Goal: Task Accomplishment & Management: Manage account settings

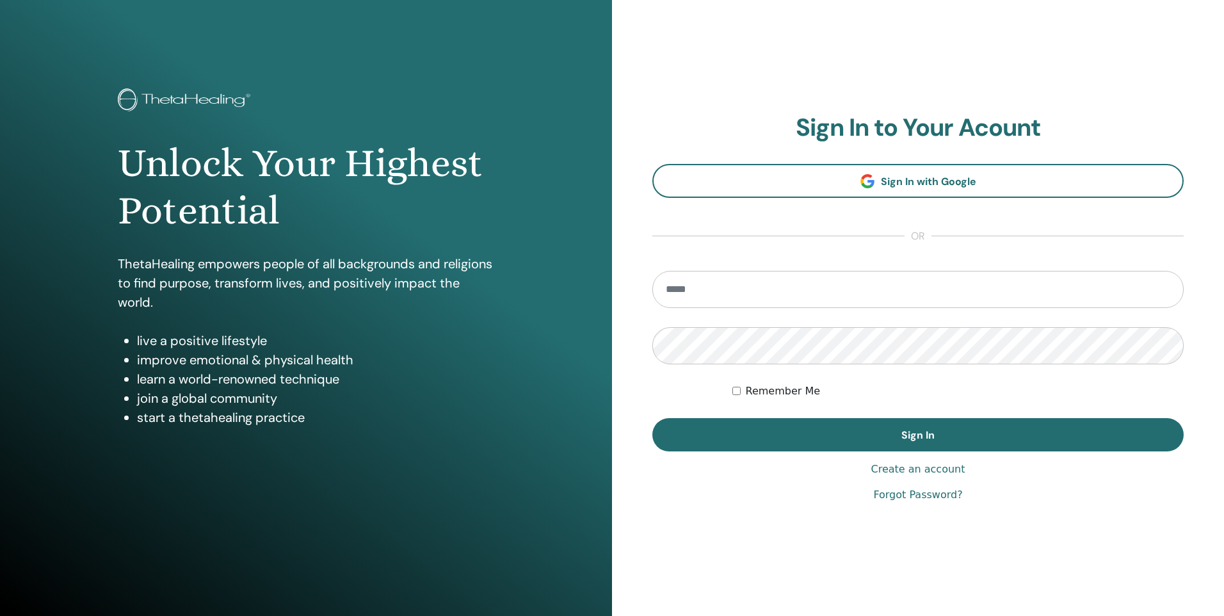
click at [771, 293] on input "email" at bounding box center [917, 289] width 531 height 37
type input "**********"
click at [652, 418] on button "Sign In" at bounding box center [917, 434] width 531 height 33
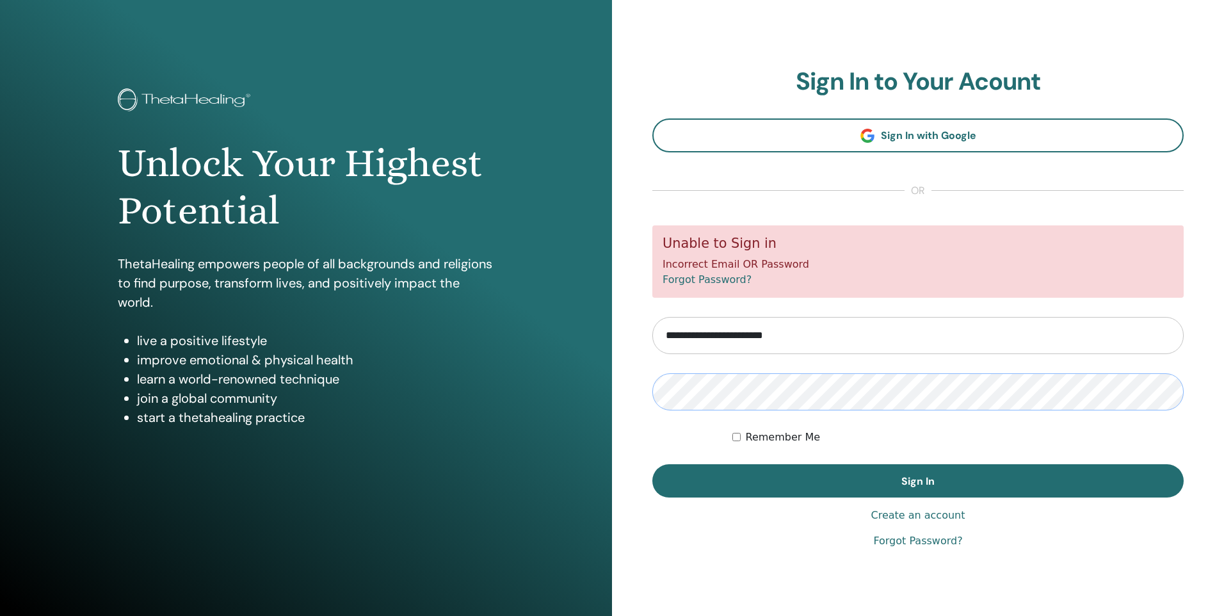
click at [652, 464] on button "Sign In" at bounding box center [917, 480] width 531 height 33
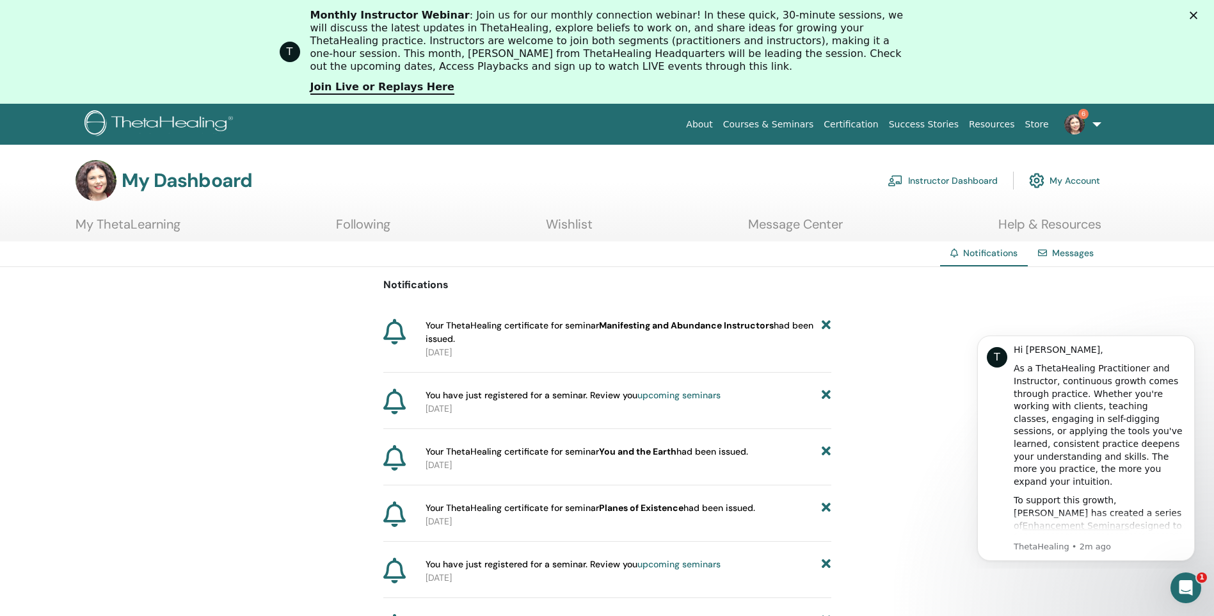
click at [1063, 181] on link "My Account" at bounding box center [1064, 180] width 71 height 28
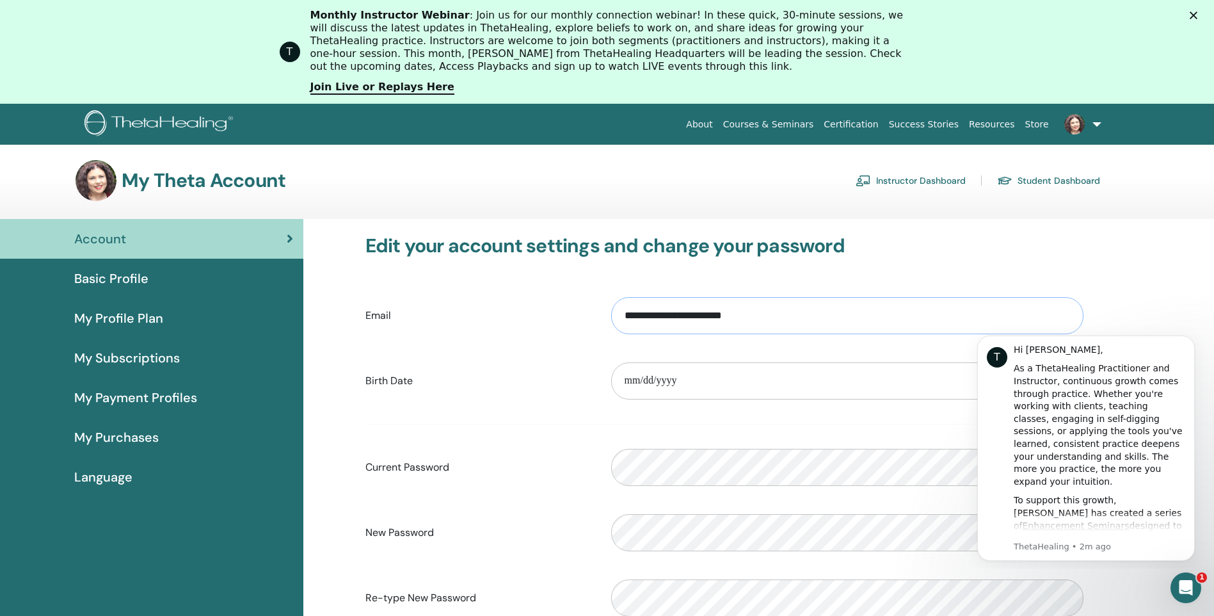
click at [737, 316] on input "**********" at bounding box center [847, 315] width 472 height 37
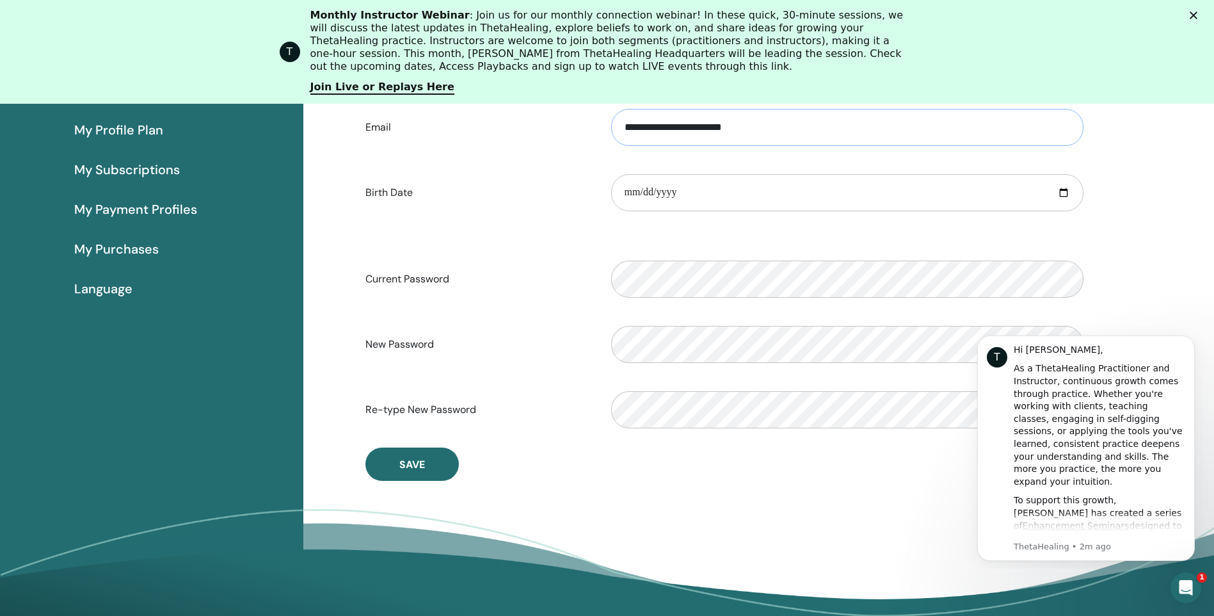
scroll to position [220, 0]
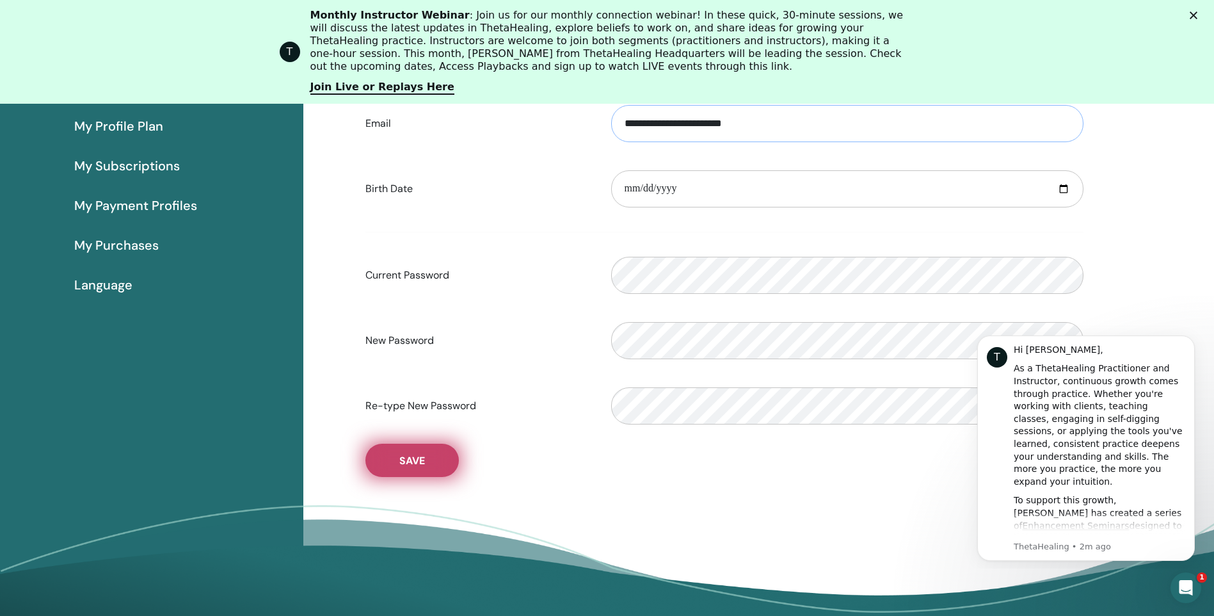
type input "**********"
click at [423, 458] on span "Save" at bounding box center [412, 460] width 26 height 13
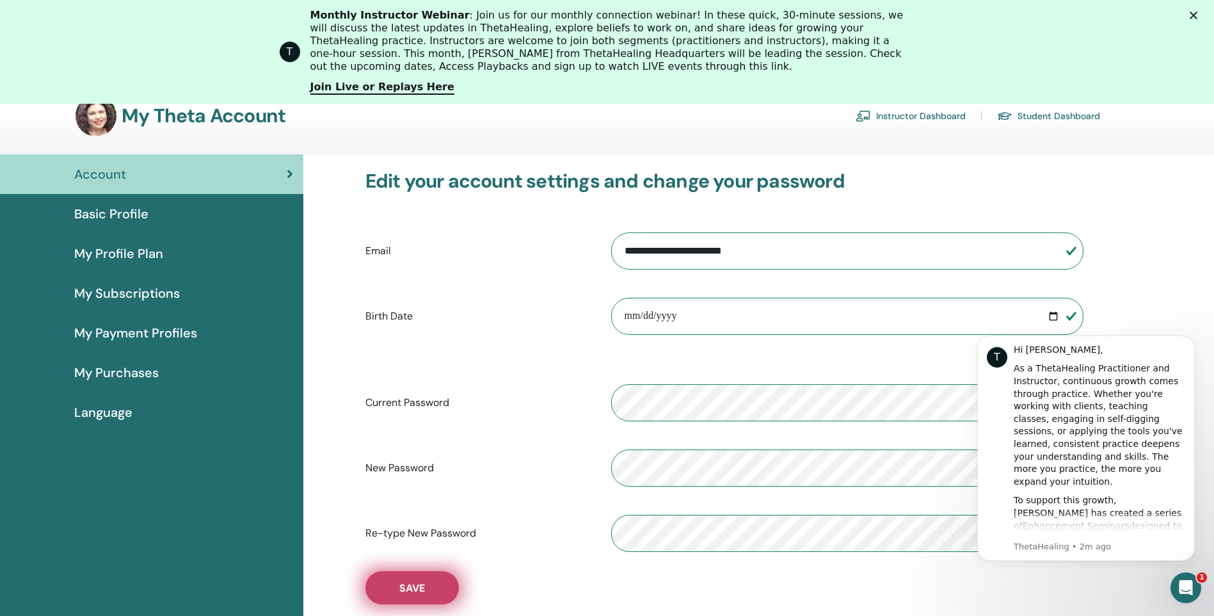
scroll to position [92, 0]
click at [145, 292] on span "My Subscriptions" at bounding box center [127, 293] width 106 height 19
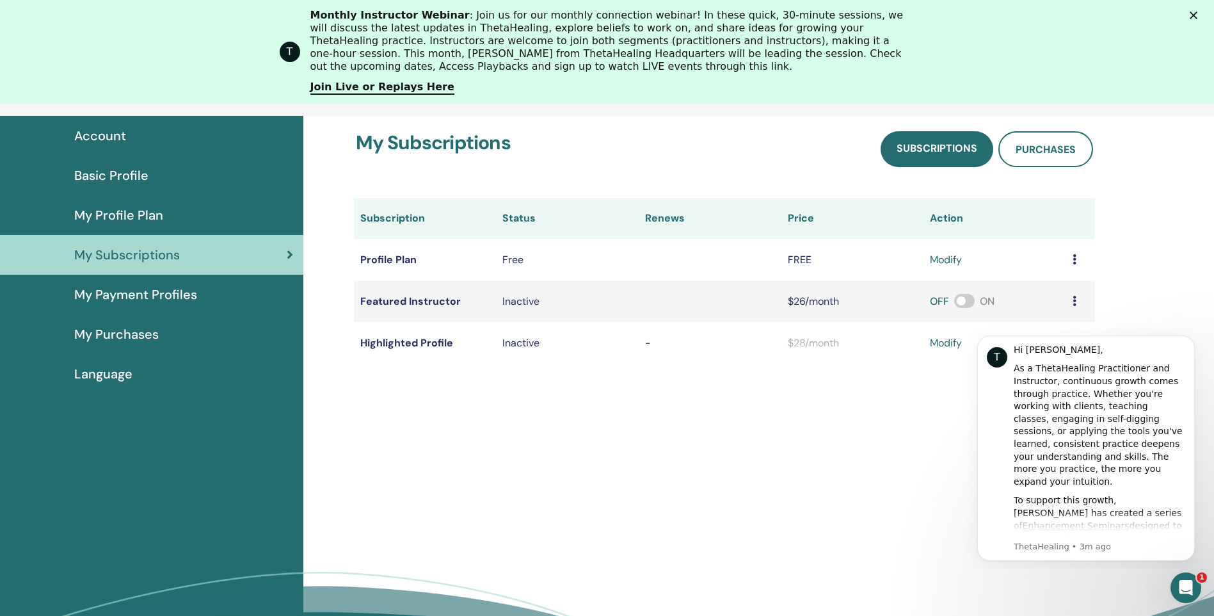
scroll to position [156, 0]
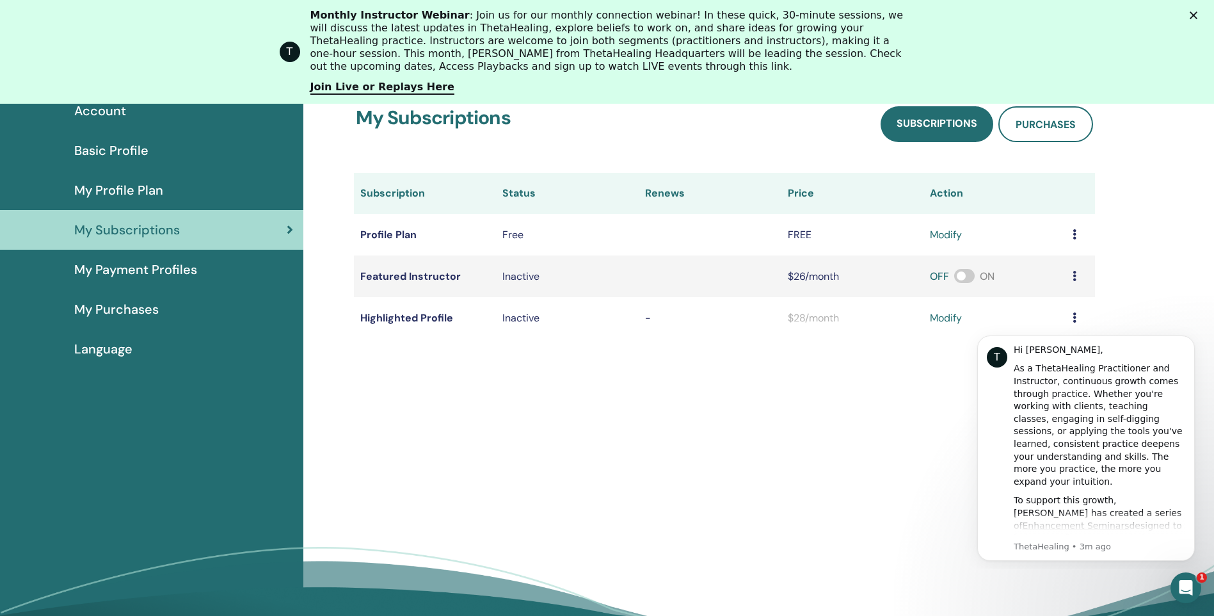
click at [180, 270] on span "My Payment Profiles" at bounding box center [135, 269] width 123 height 19
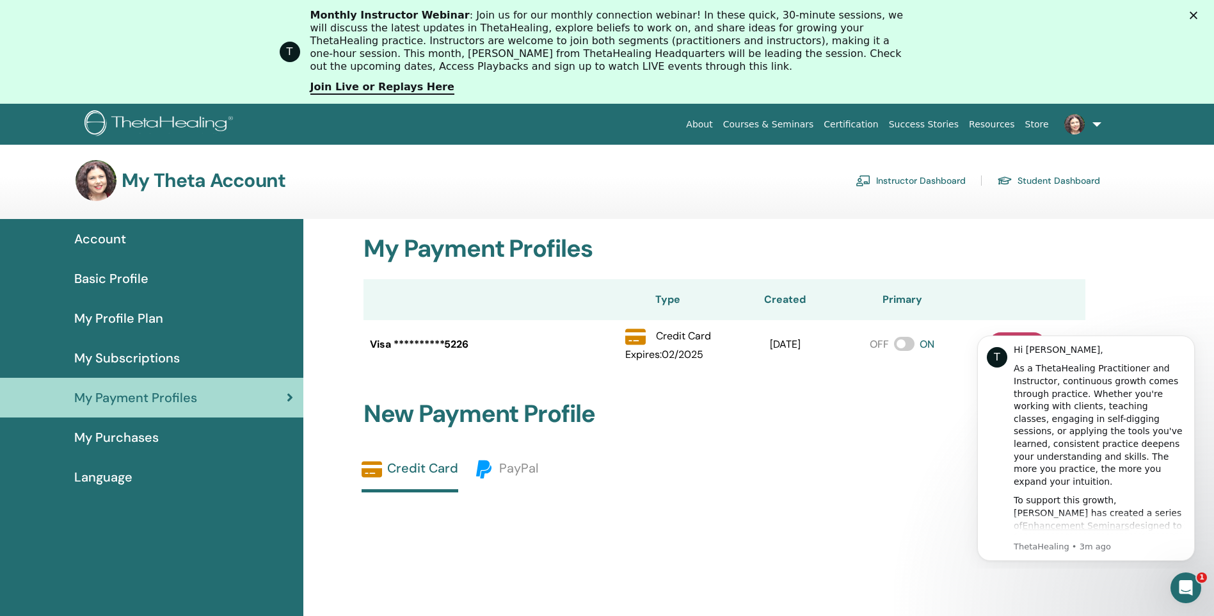
click at [86, 278] on span "Basic Profile" at bounding box center [111, 278] width 74 height 19
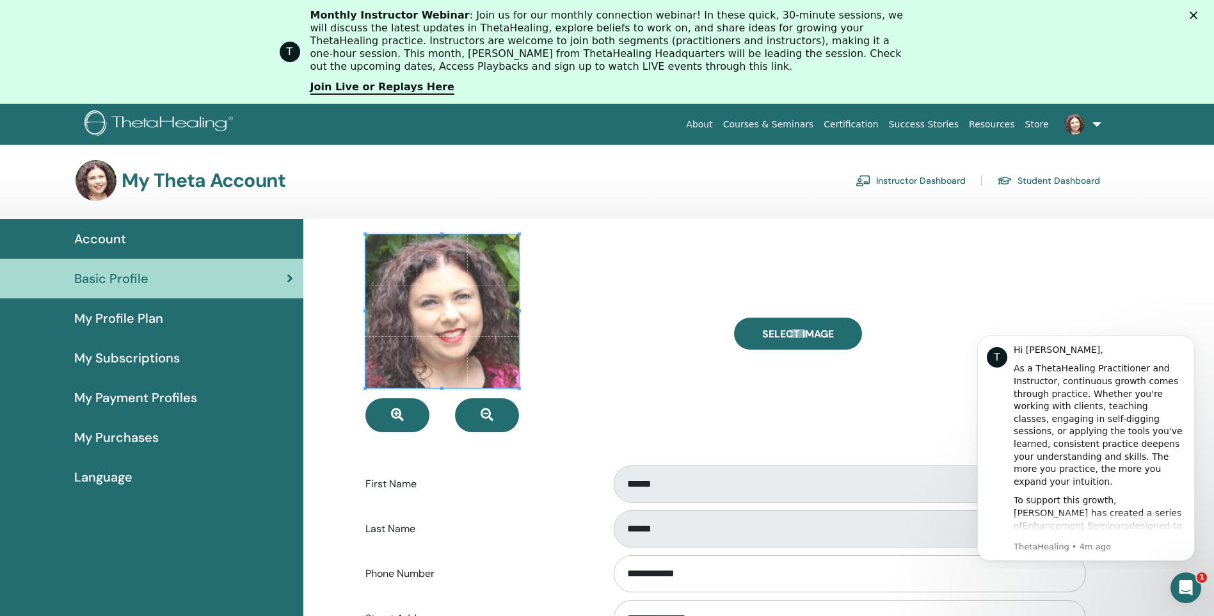
click at [933, 181] on link "Instructor Dashboard" at bounding box center [911, 180] width 110 height 20
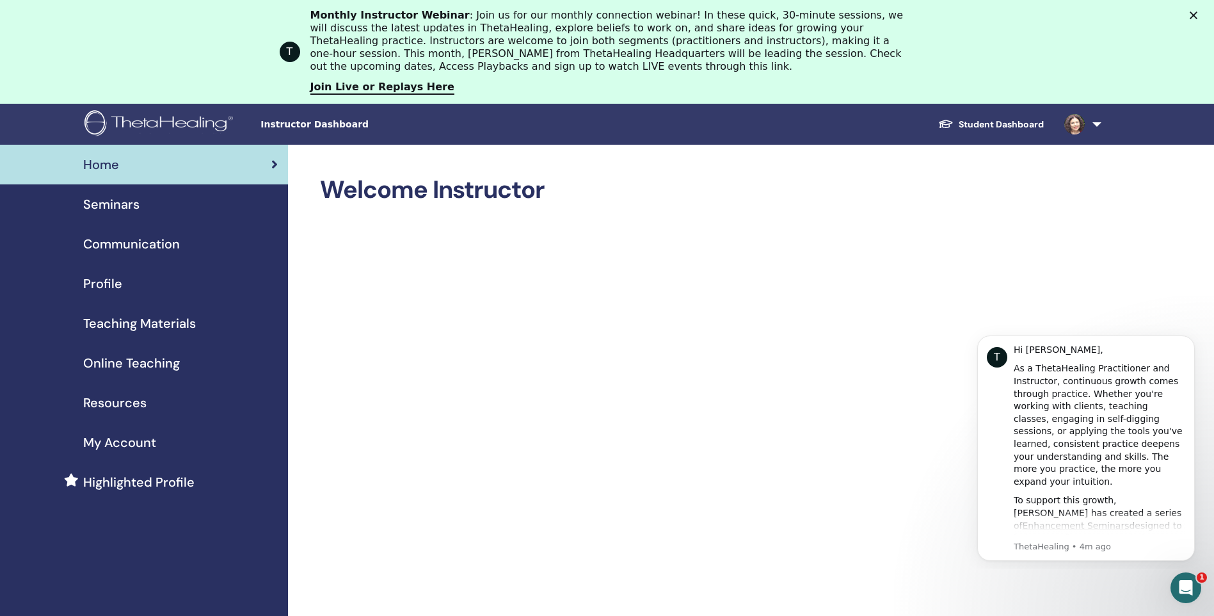
click at [129, 438] on span "My Account" at bounding box center [119, 442] width 73 height 19
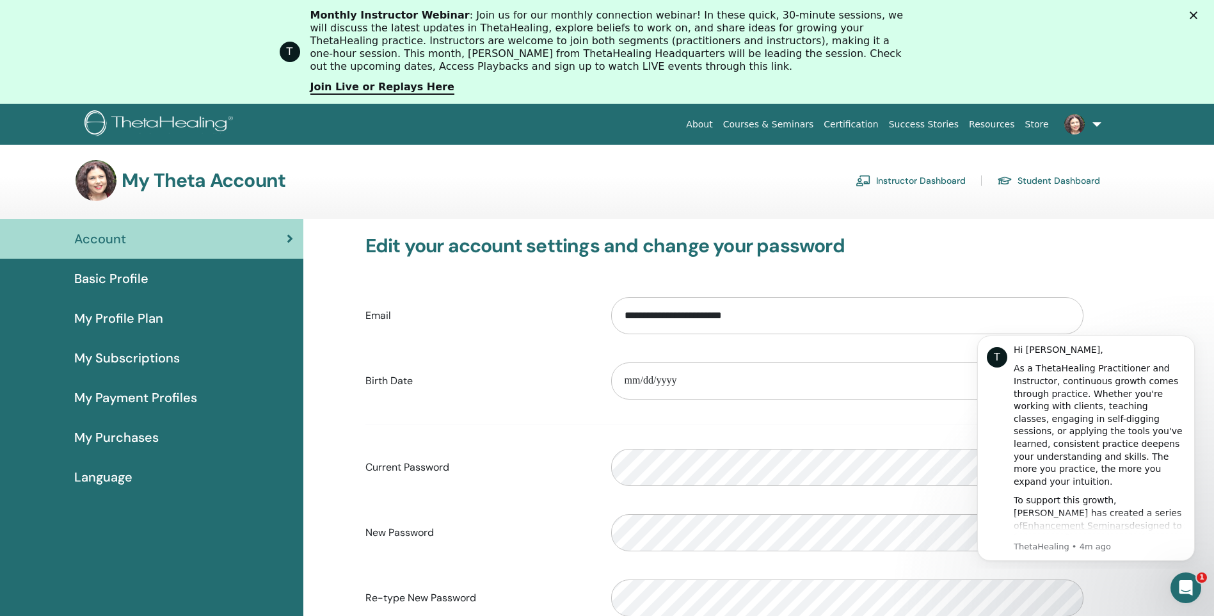
click at [136, 308] on span "My Profile Plan" at bounding box center [118, 317] width 89 height 19
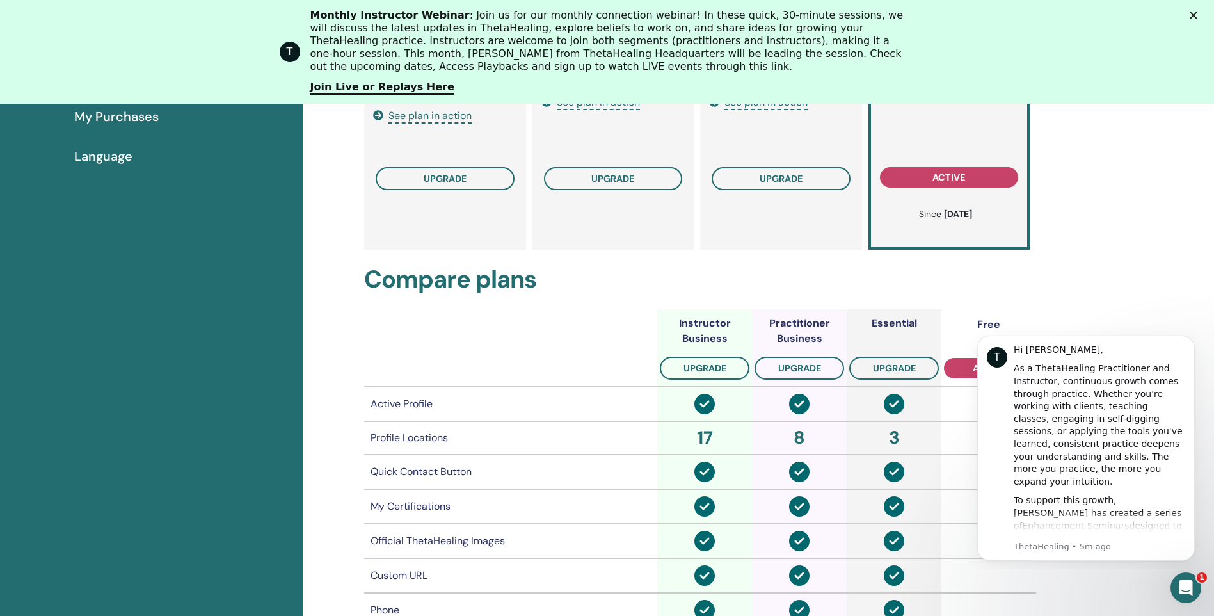
scroll to position [220, 0]
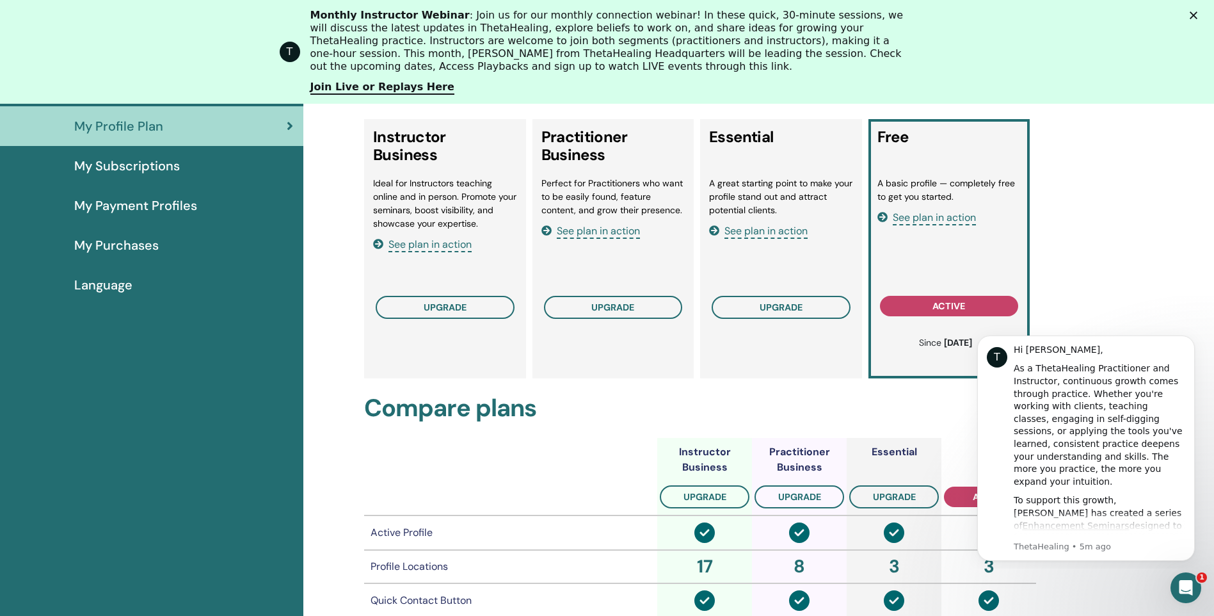
click at [438, 248] on span "See plan in action" at bounding box center [429, 244] width 83 height 15
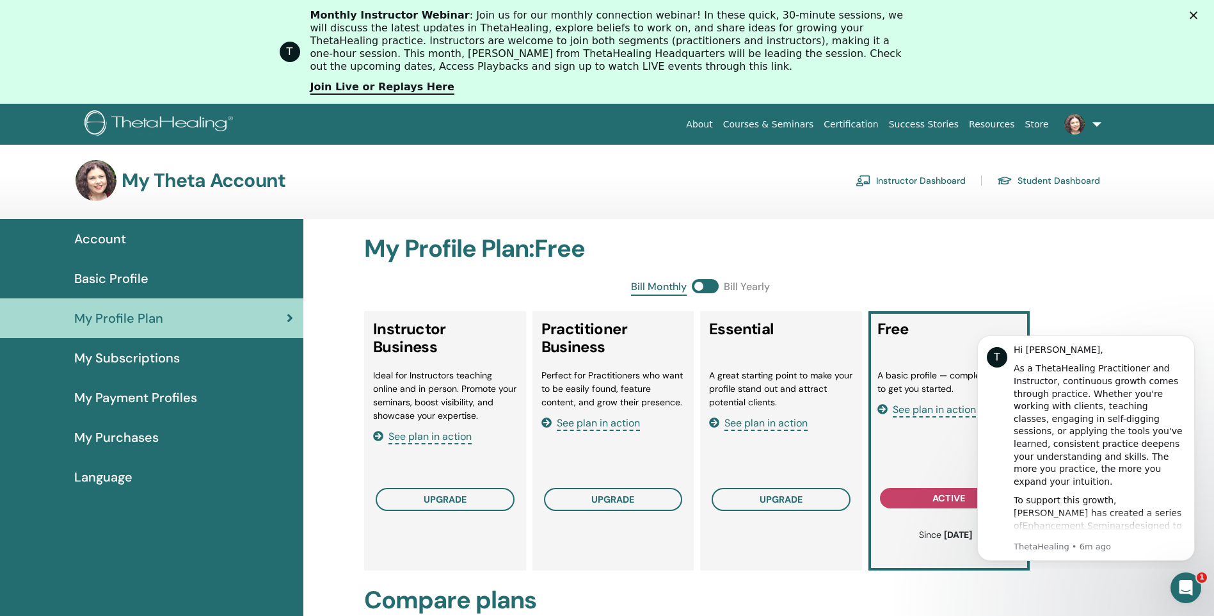
click at [941, 181] on link "Instructor Dashboard" at bounding box center [911, 180] width 110 height 20
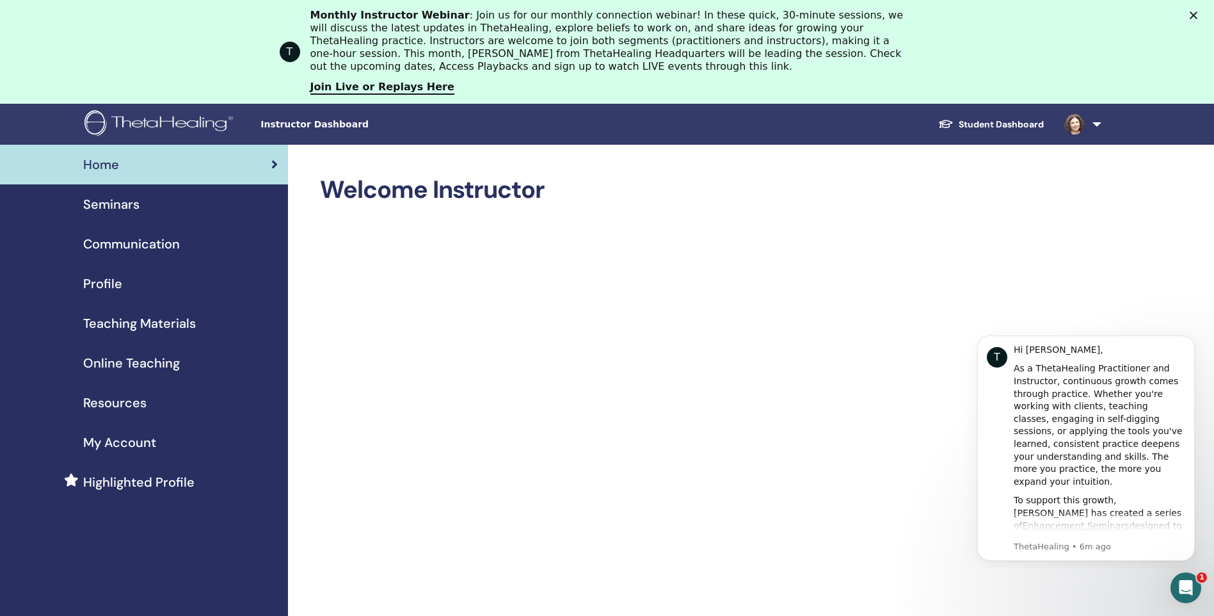
click at [181, 324] on span "Teaching Materials" at bounding box center [139, 323] width 113 height 19
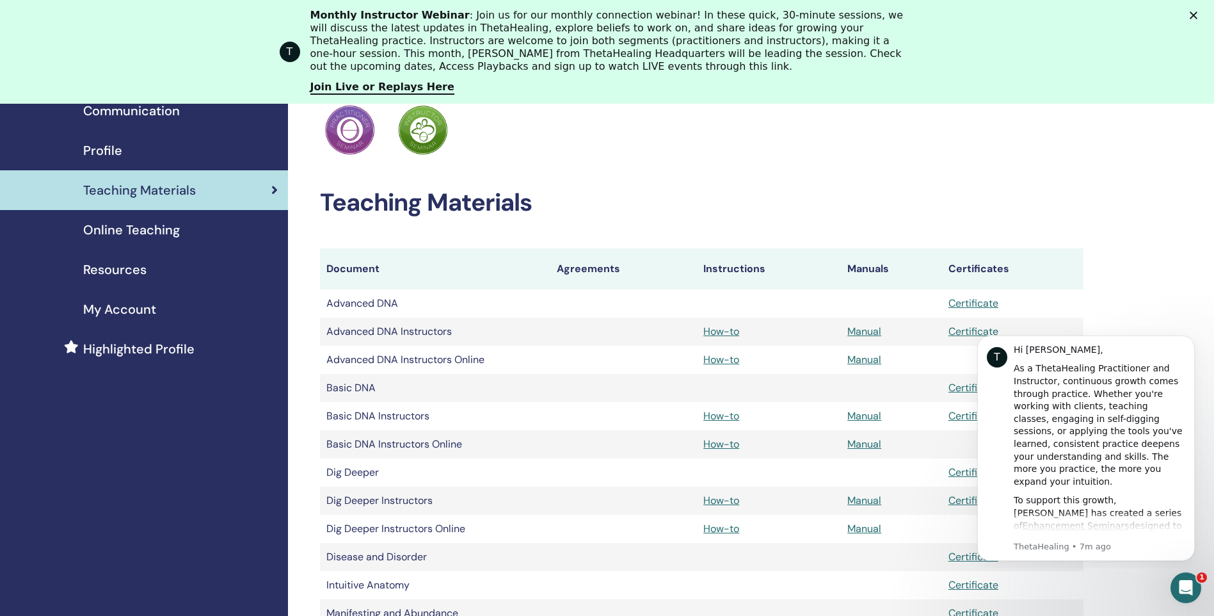
scroll to position [128, 0]
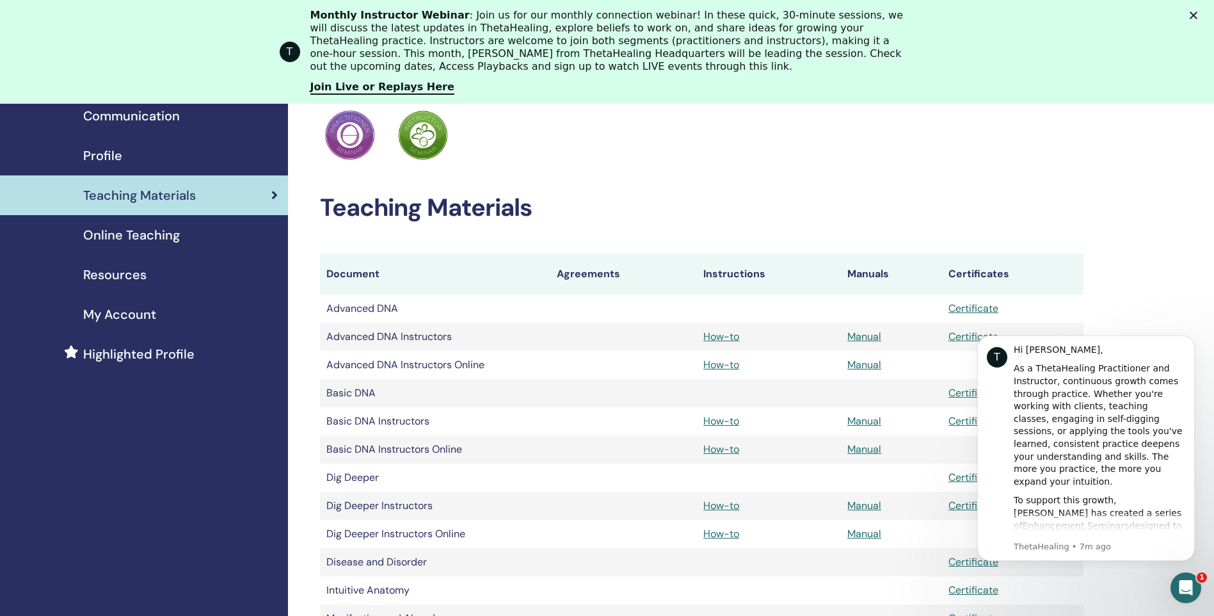
click at [175, 234] on span "Online Teaching" at bounding box center [131, 234] width 97 height 19
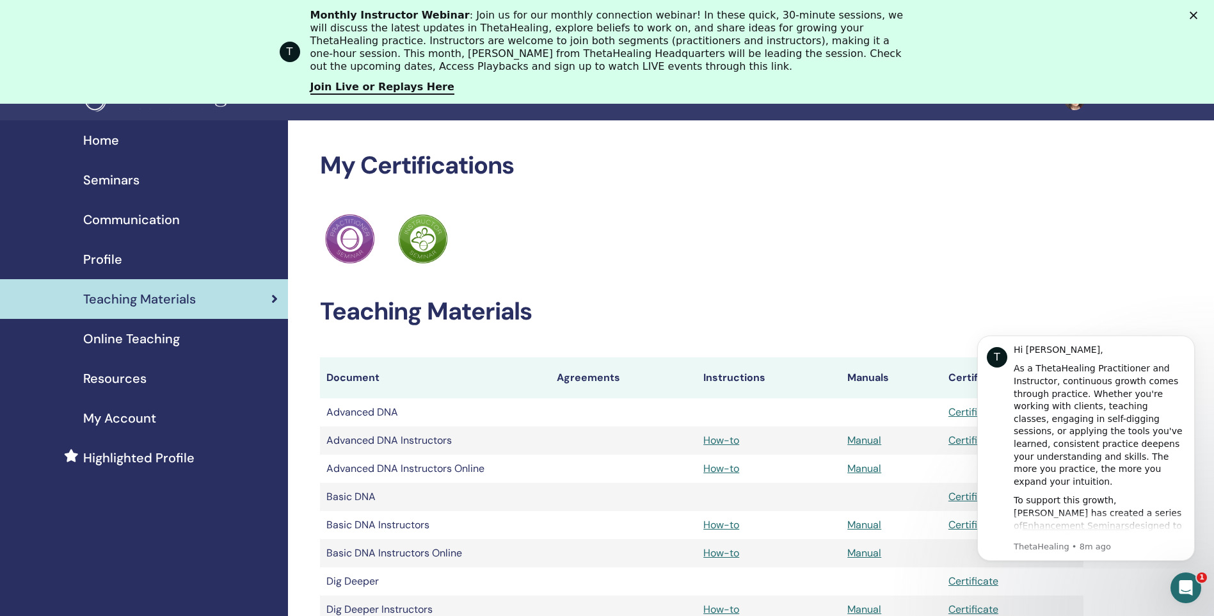
click at [107, 143] on span "Home" at bounding box center [101, 140] width 36 height 19
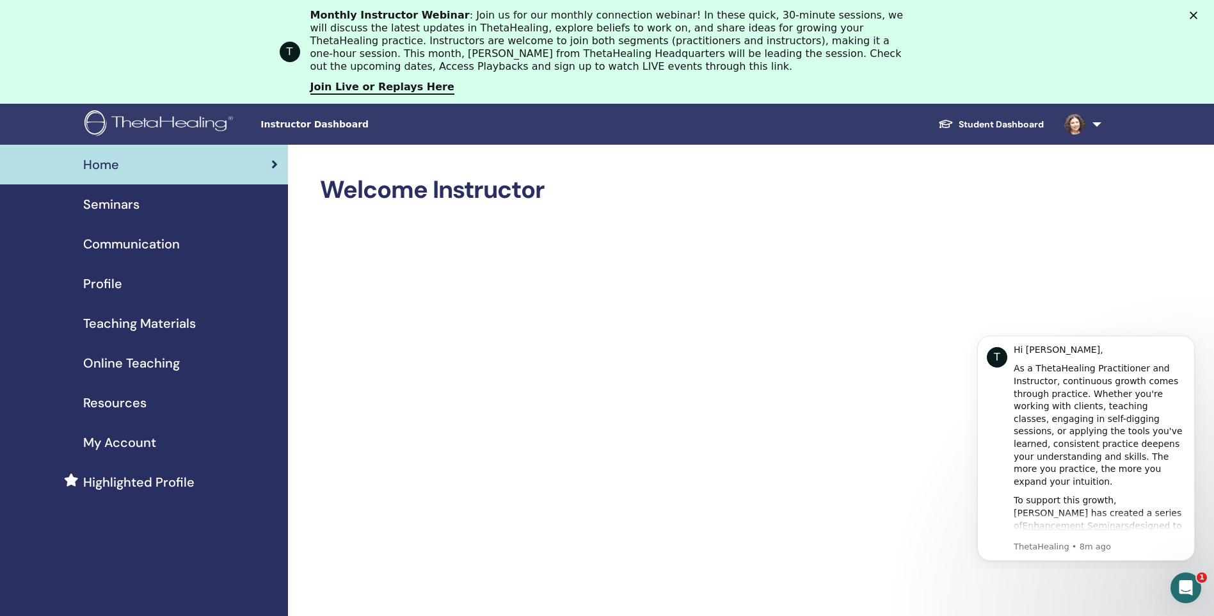
click at [1101, 124] on link at bounding box center [1080, 124] width 52 height 41
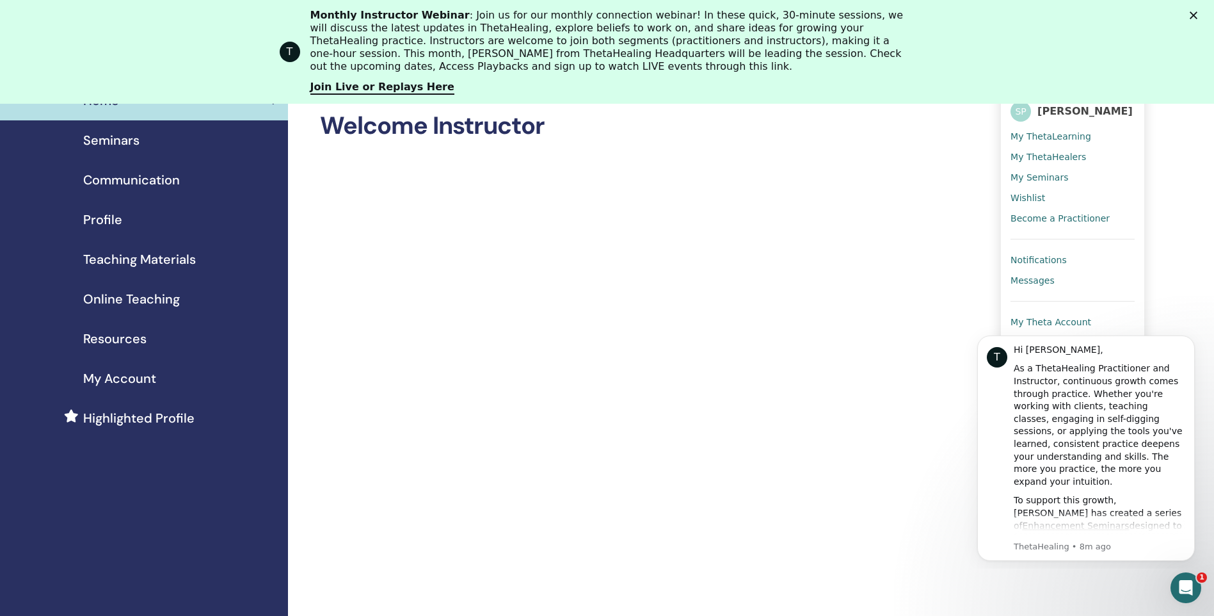
scroll to position [128, 0]
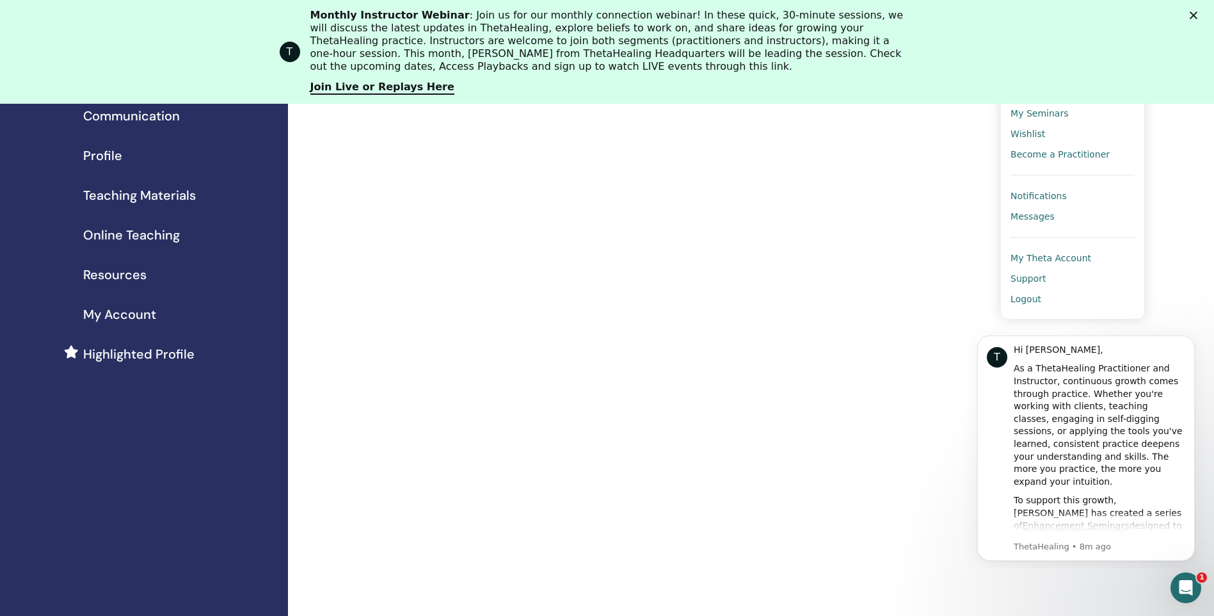
click at [1072, 256] on span "My Theta Account" at bounding box center [1051, 258] width 81 height 12
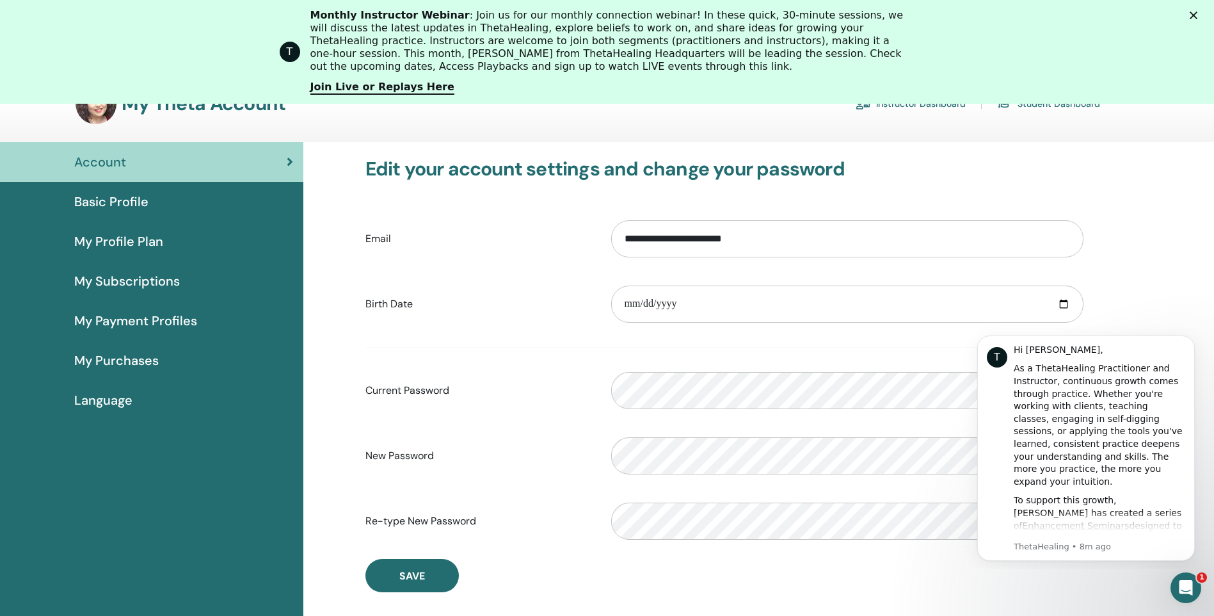
scroll to position [92, 0]
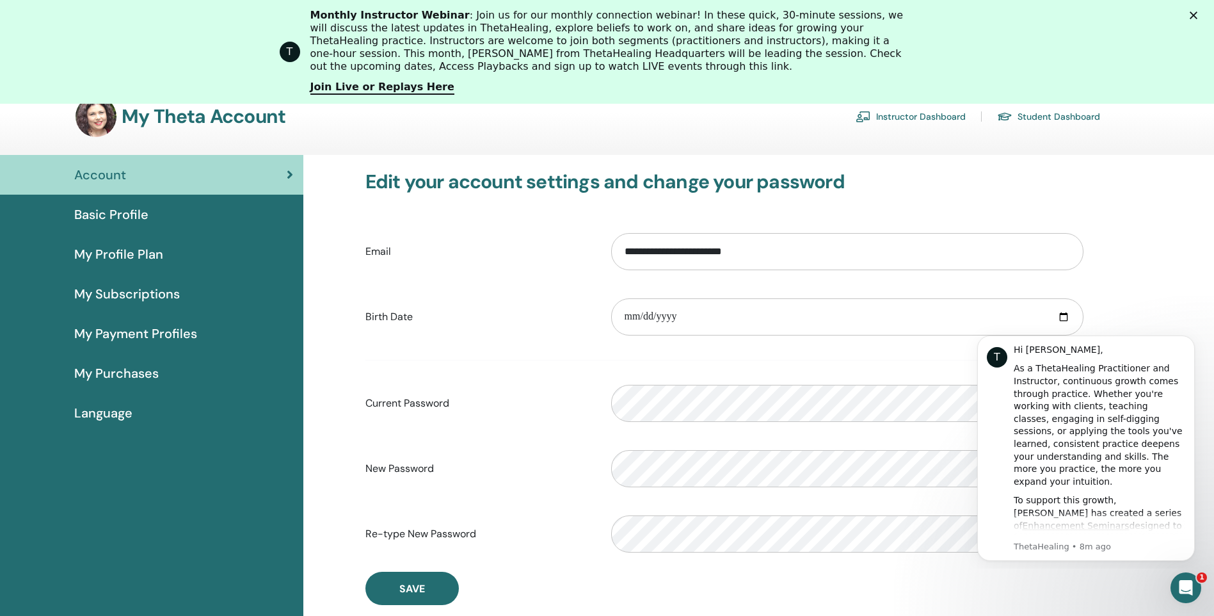
click at [139, 214] on span "Basic Profile" at bounding box center [111, 214] width 74 height 19
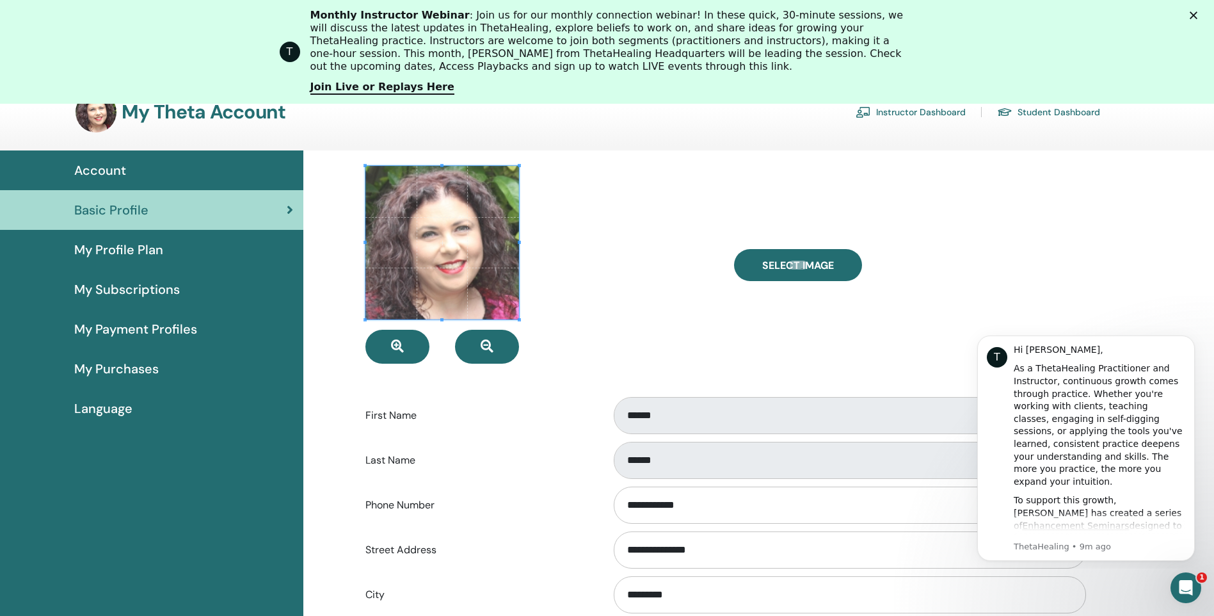
scroll to position [92, 0]
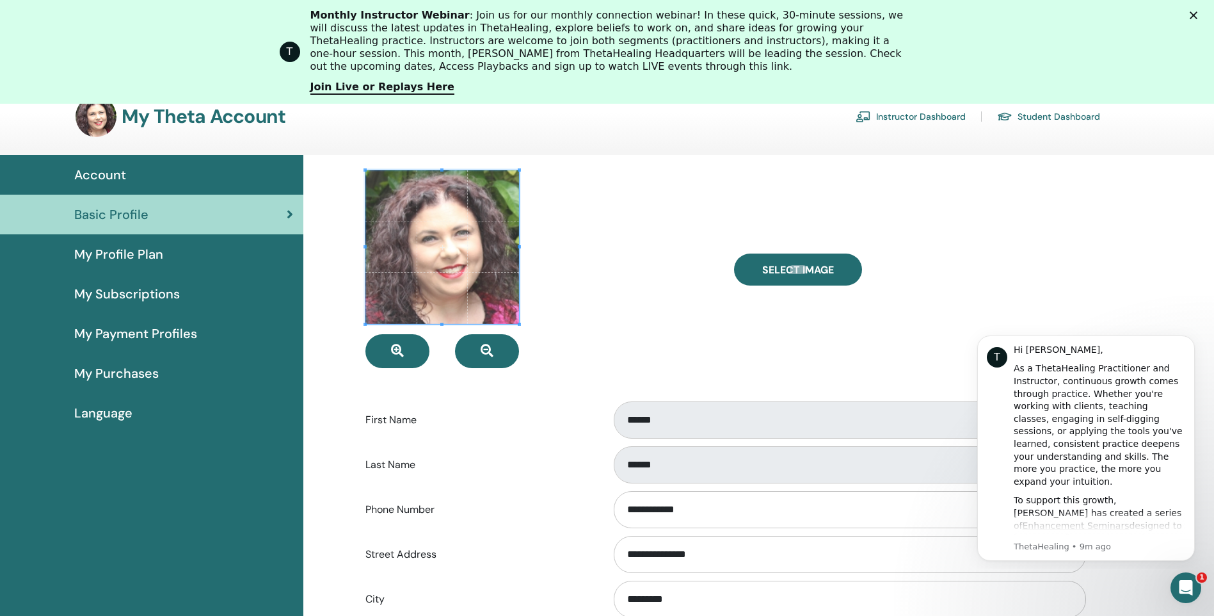
click at [147, 373] on span "My Purchases" at bounding box center [116, 373] width 84 height 19
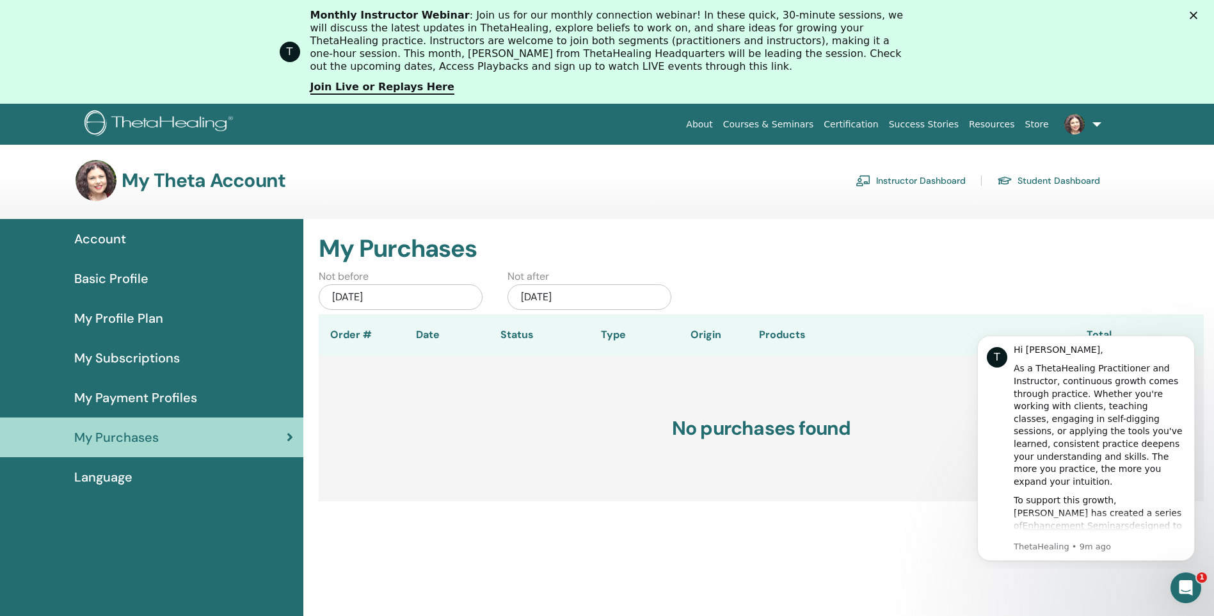
click at [114, 476] on span "Language" at bounding box center [103, 476] width 58 height 19
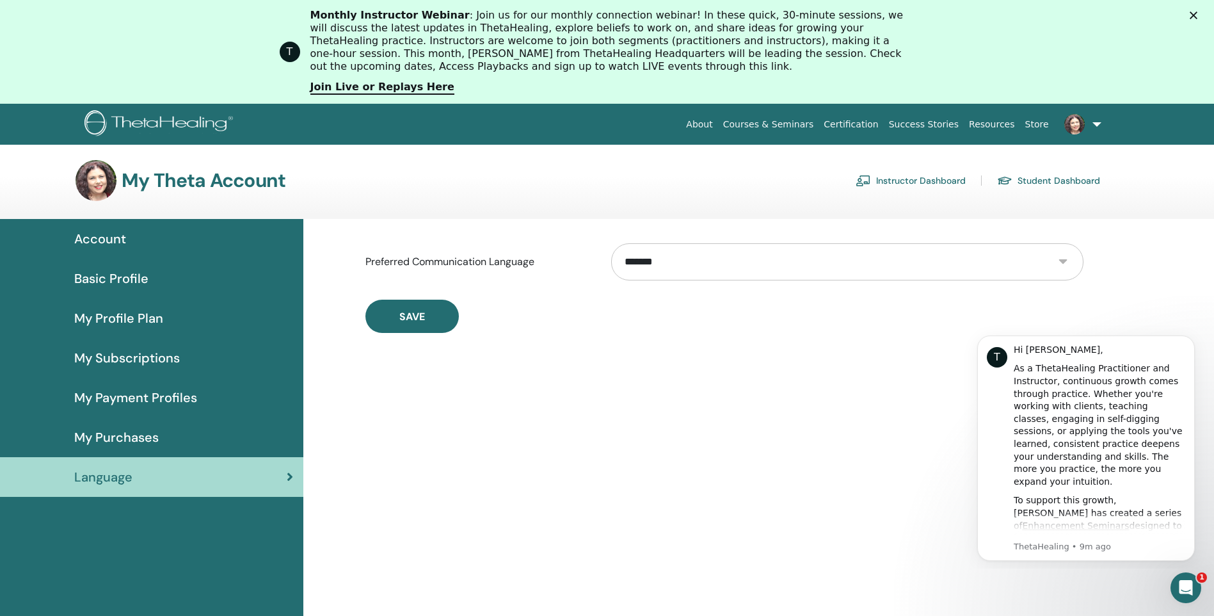
click at [130, 357] on span "My Subscriptions" at bounding box center [127, 357] width 106 height 19
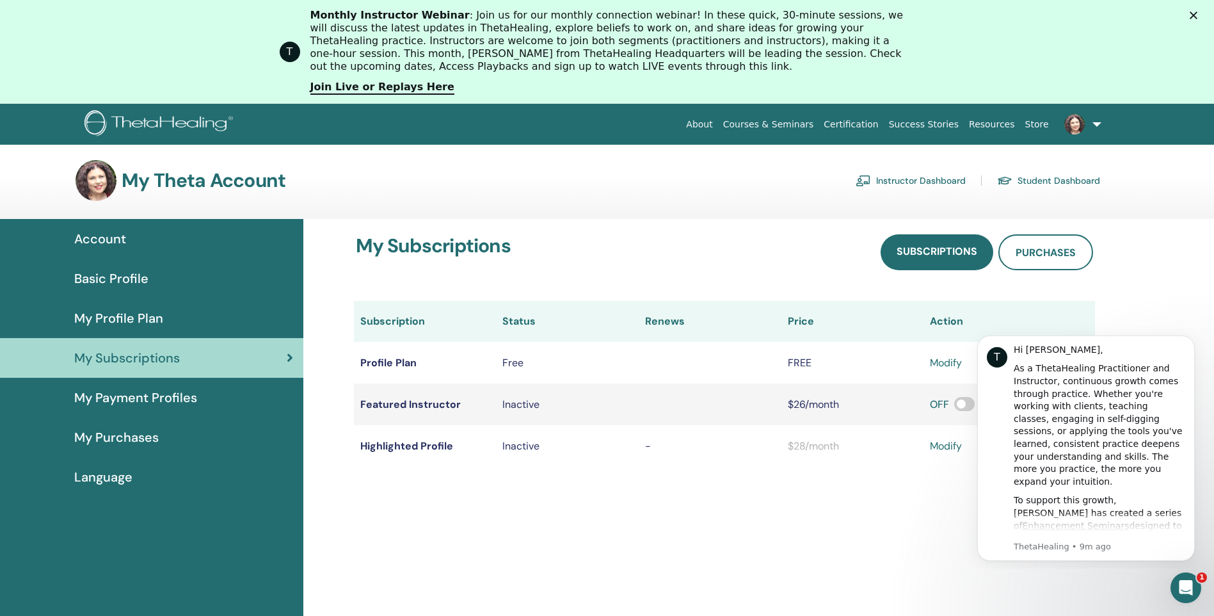
click at [1098, 124] on link at bounding box center [1080, 124] width 52 height 41
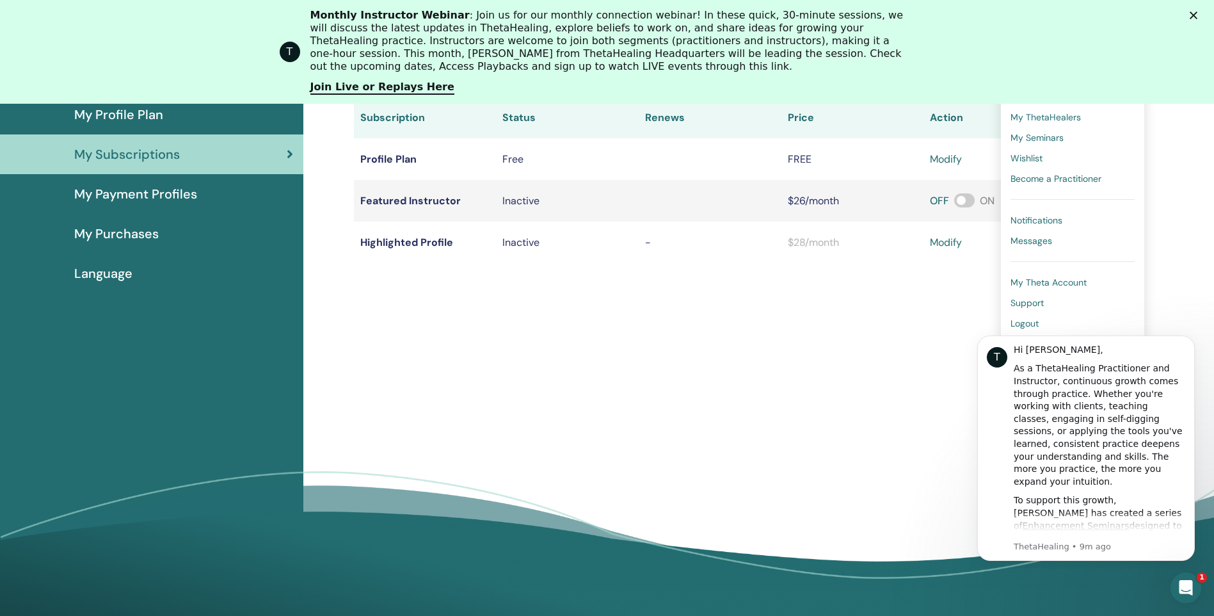
scroll to position [284, 0]
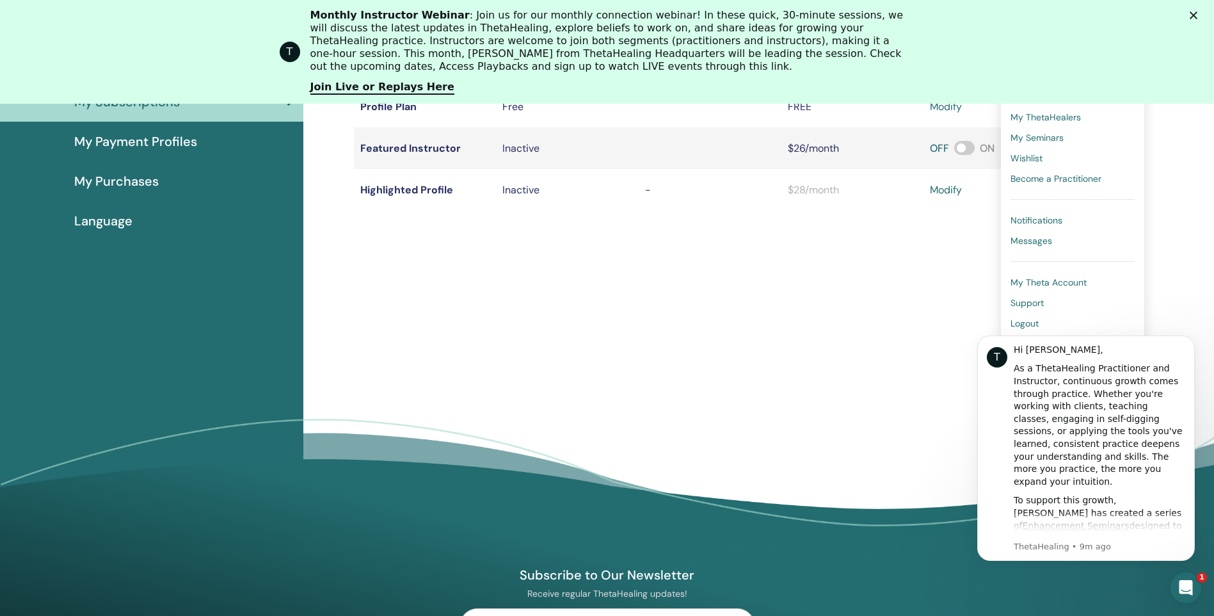
click at [1024, 321] on span "Logout" at bounding box center [1025, 323] width 28 height 12
